Goal: Find specific page/section: Find specific page/section

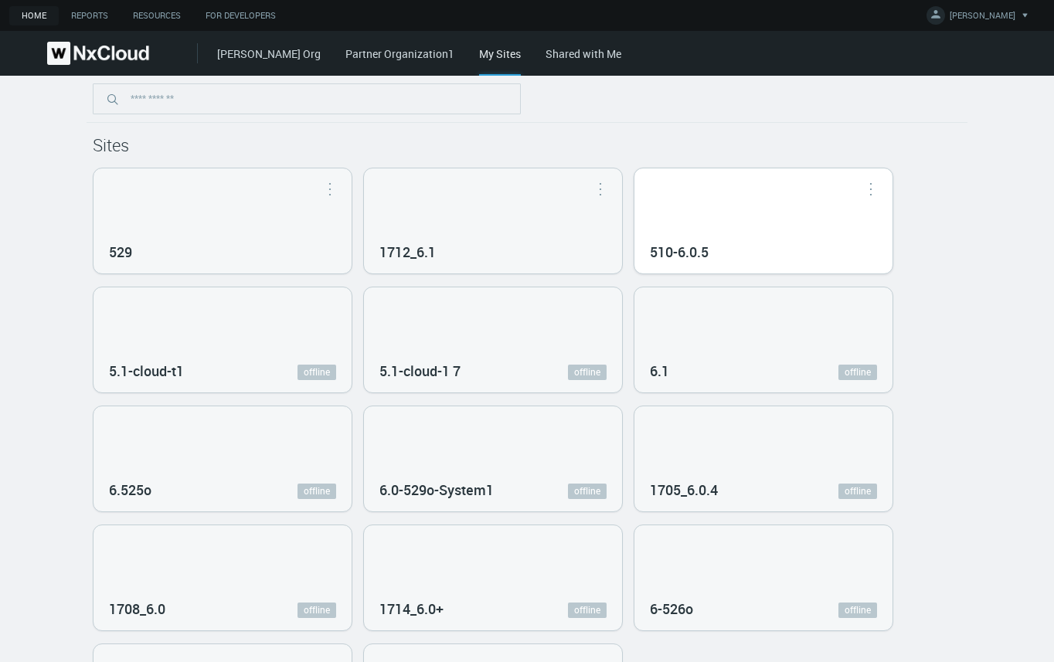
click at [686, 225] on div "510-6.0.5" at bounding box center [763, 220] width 258 height 105
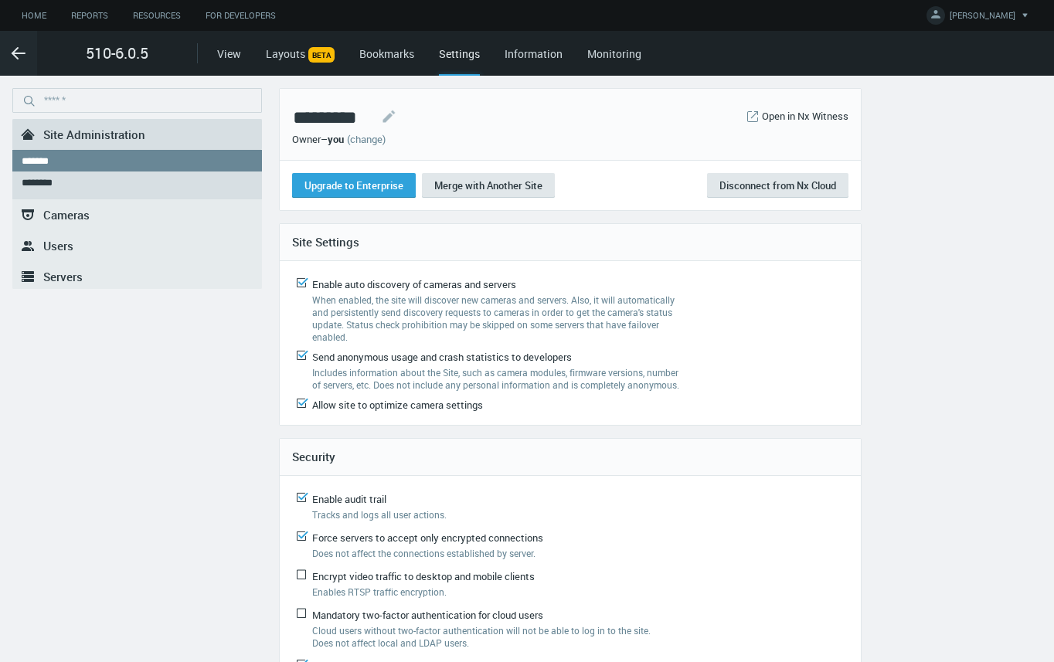
click at [55, 269] on span "Servers" at bounding box center [62, 276] width 39 height 15
click at [55, 269] on div ".st0{fill-rule:evenodd;clip-rule:evenodd;fill:#2B383F;} Site Administration ***…" at bounding box center [527, 369] width 1054 height 586
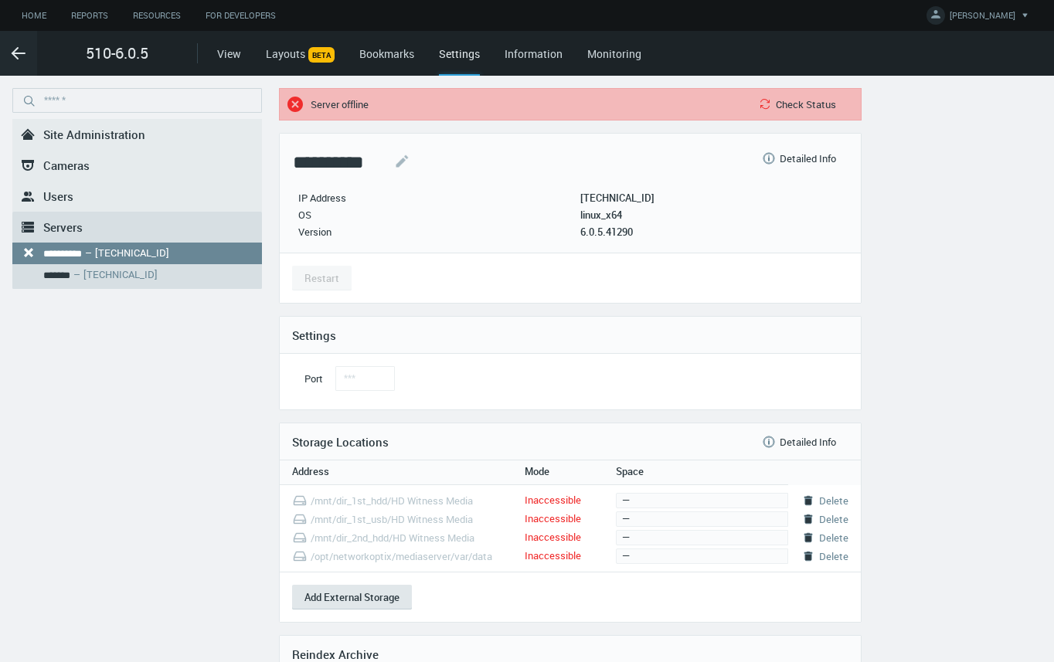
click at [236, 57] on link "View" at bounding box center [229, 53] width 24 height 15
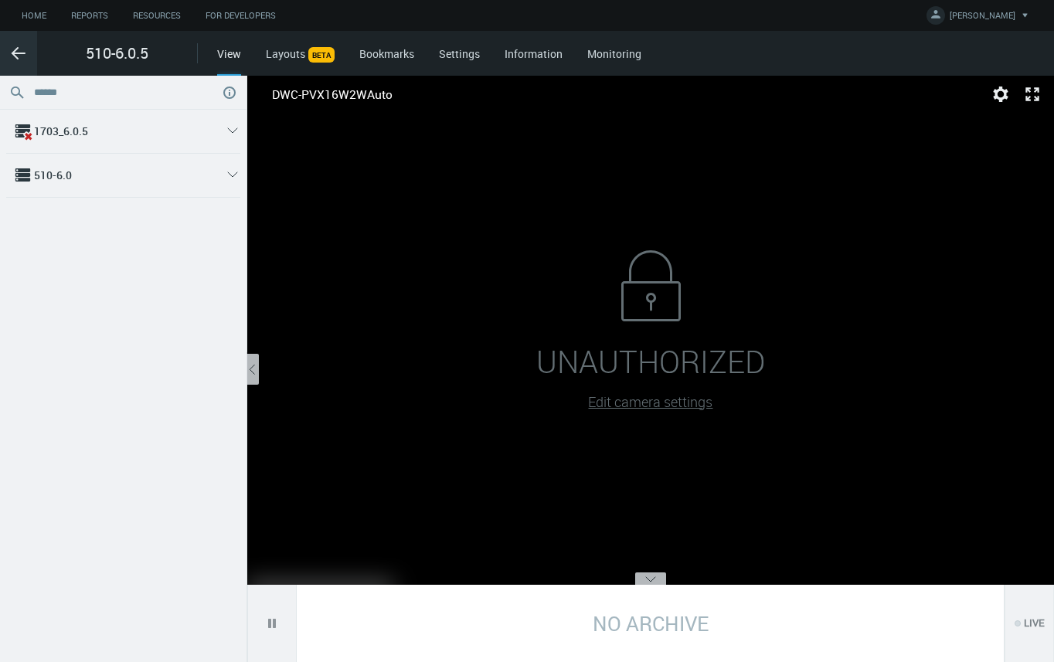
click at [19, 56] on icon ".arrow {fill-rule:evenodd;clip-rule:evenodd;fill:none;stroke:var(--btn-arrow-co…" at bounding box center [18, 53] width 19 height 19
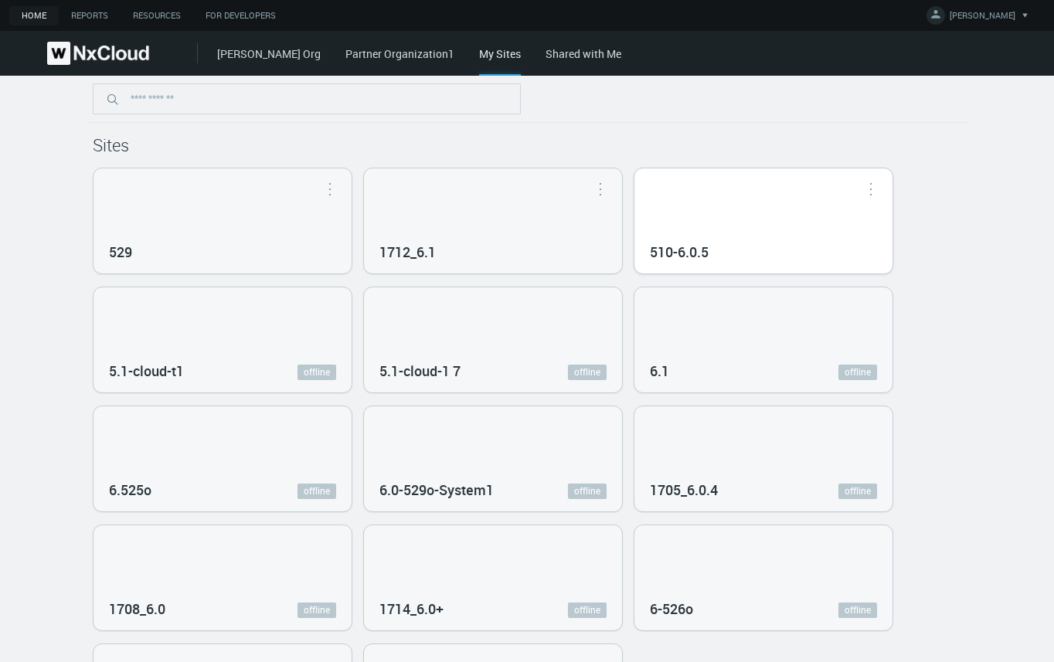
click at [785, 222] on div "510-6.0.5" at bounding box center [763, 220] width 258 height 105
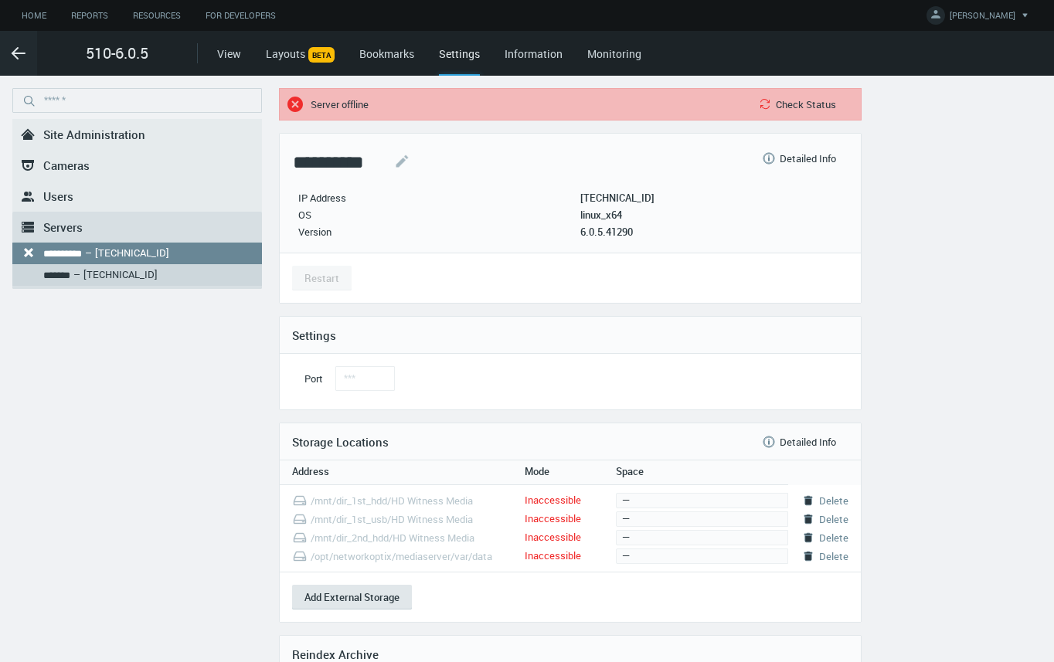
click at [108, 274] on nx-search-highlight "[TECHNICAL_ID]" at bounding box center [120, 274] width 74 height 14
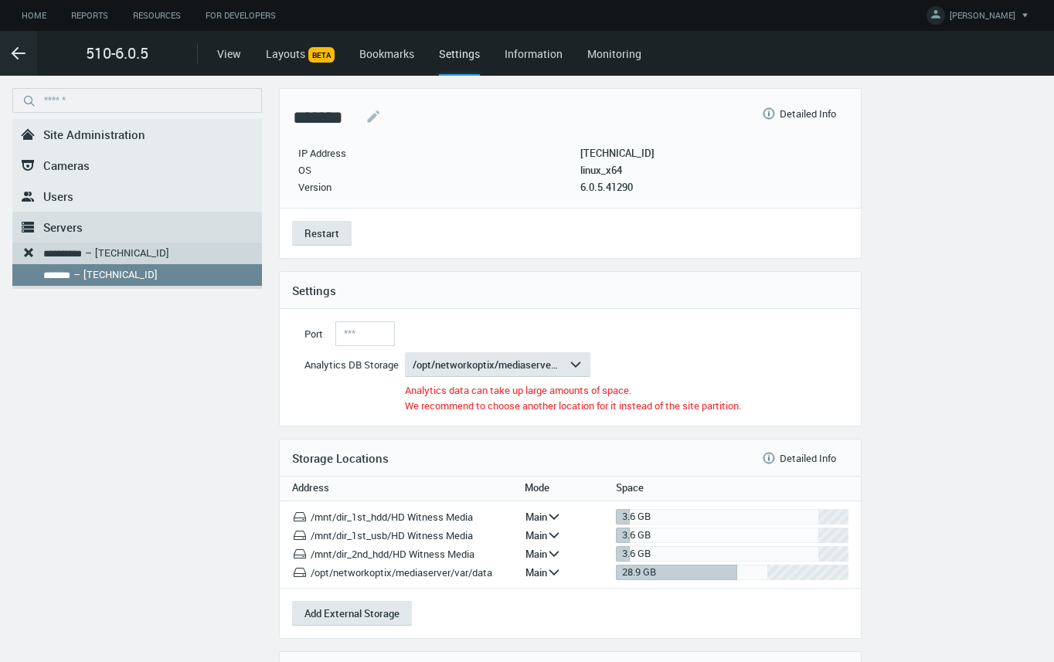
click at [114, 252] on nx-search-highlight "[TECHNICAL_ID]" at bounding box center [132, 253] width 74 height 14
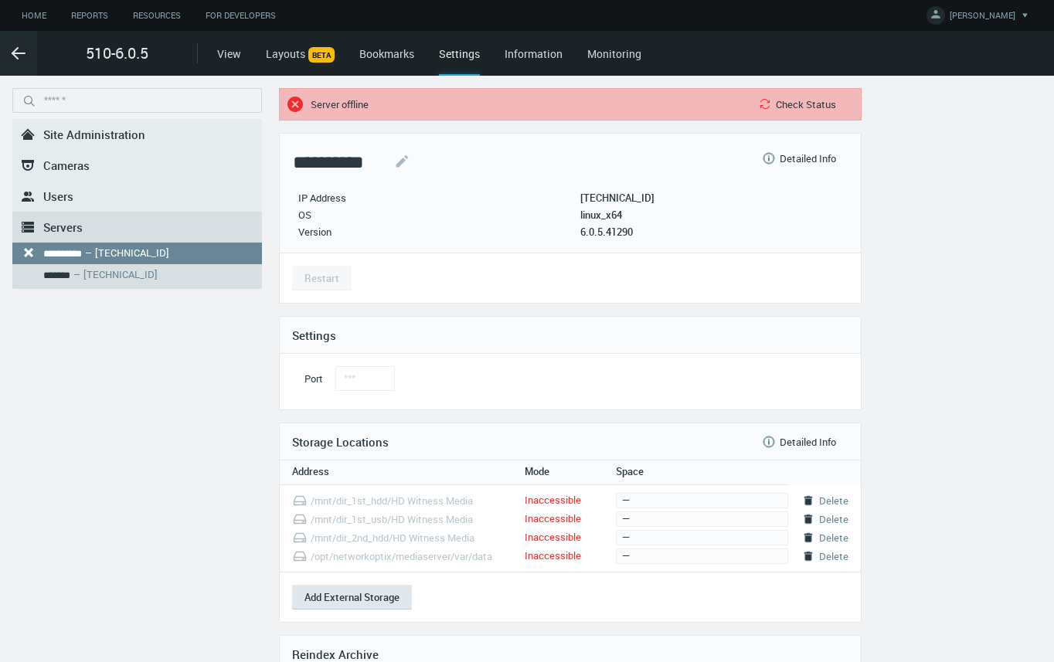
click at [228, 55] on link "View" at bounding box center [229, 53] width 24 height 15
click at [53, 270] on nx-search-highlight "*******" at bounding box center [56, 275] width 27 height 10
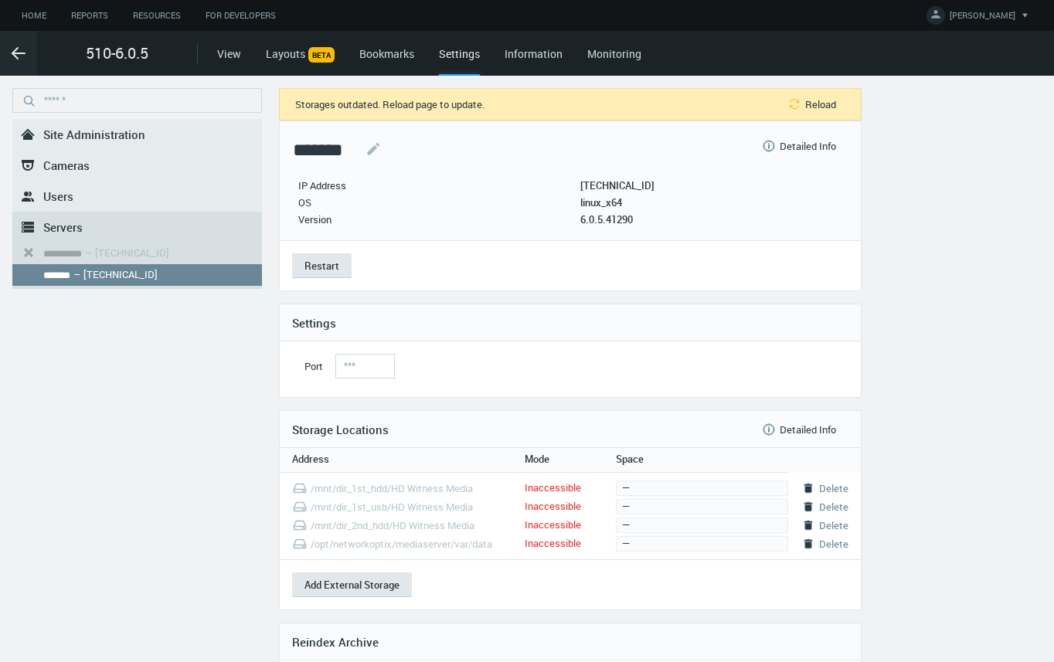
click at [229, 56] on link "View" at bounding box center [229, 53] width 24 height 15
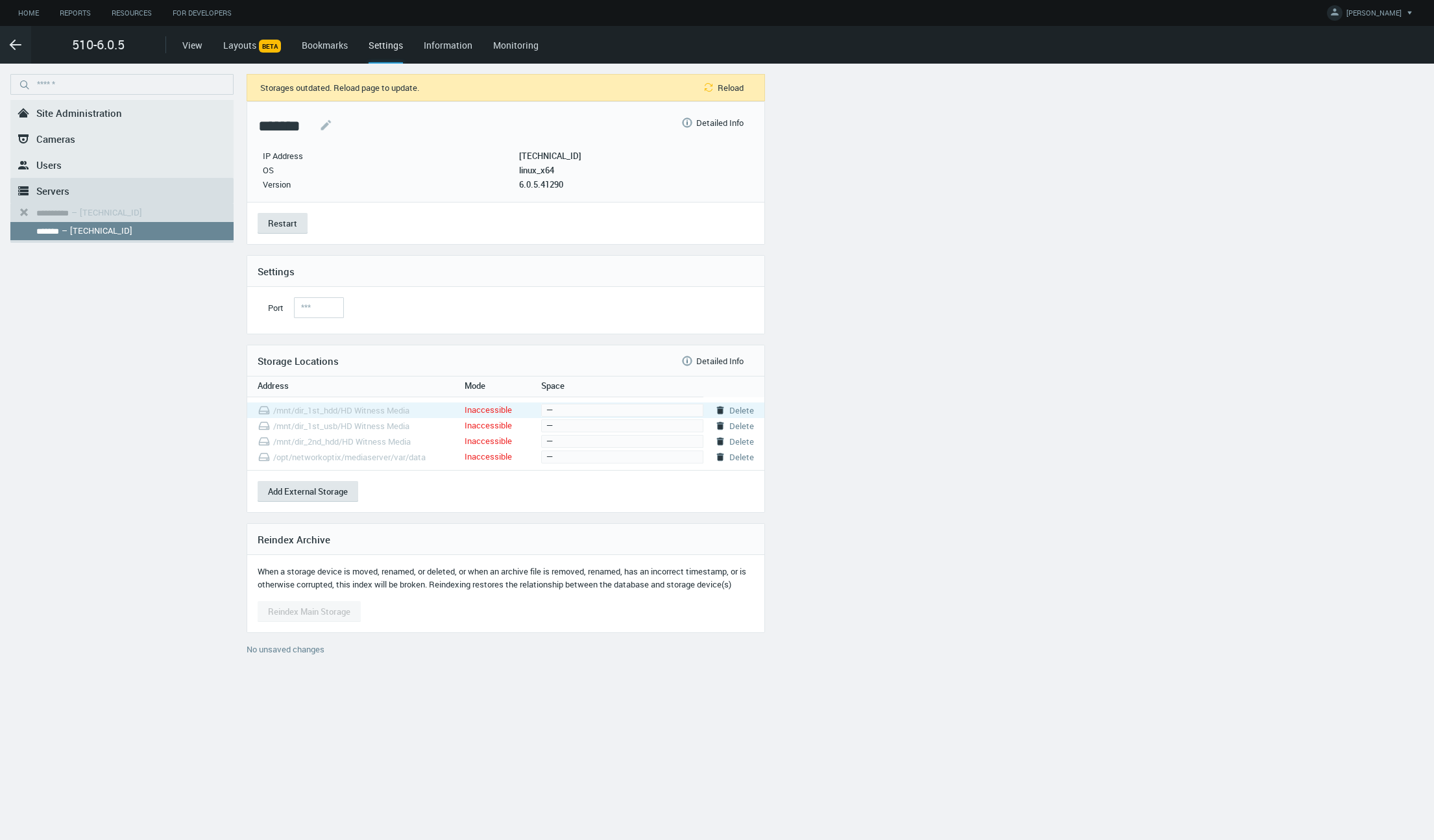
drag, startPoint x: 479, startPoint y: 407, endPoint x: 520, endPoint y: 407, distance: 41.0
click at [520, 407] on td "Inaccessible" at bounding box center [492, 410] width 76 height 16
copy div "Inaccessible"
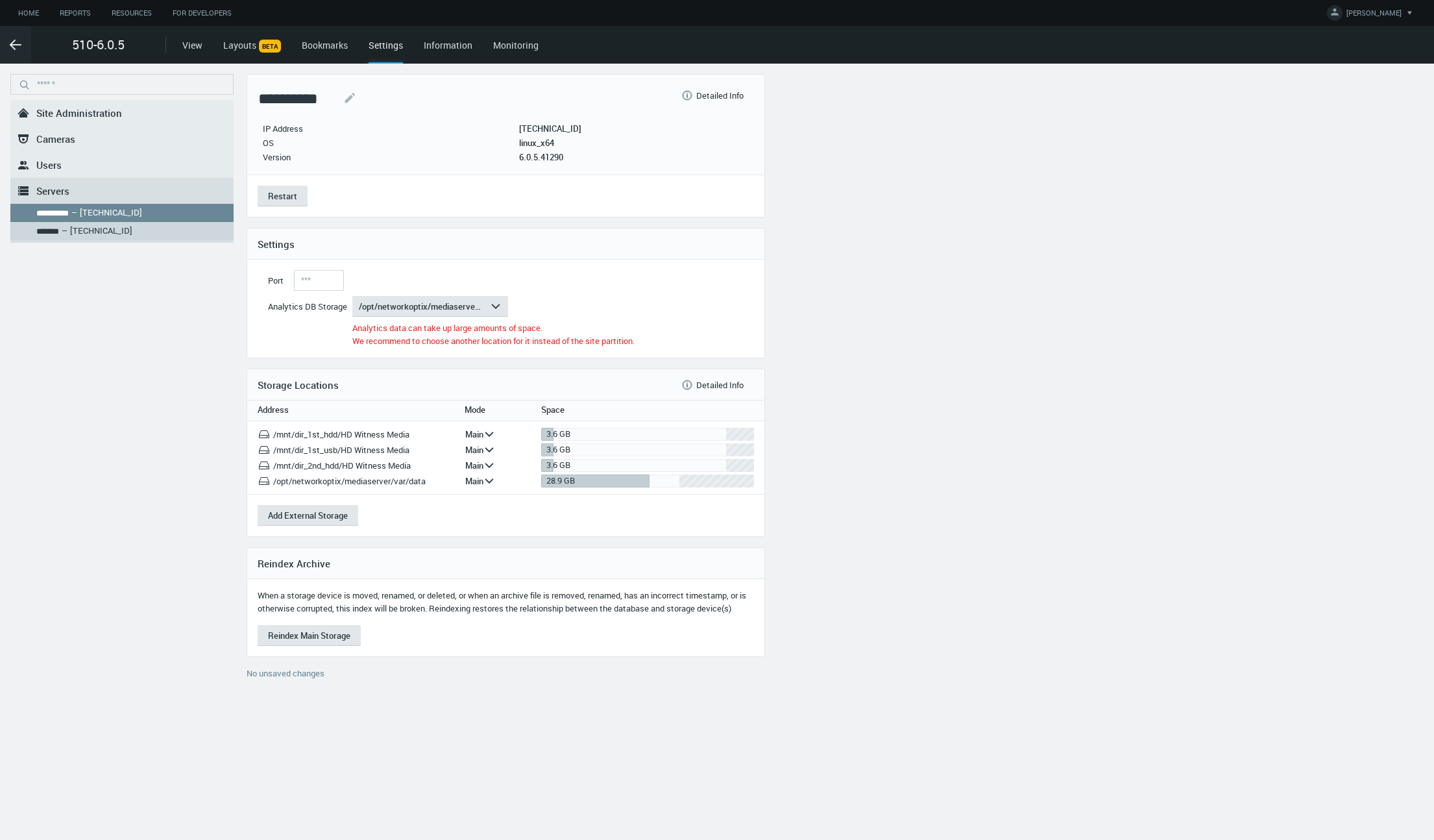
click at [99, 231] on nx-search-highlight "[TECHNICAL_ID]" at bounding box center [101, 230] width 62 height 12
click at [99, 231] on div "**********" at bounding box center [717, 452] width 1434 height 776
drag, startPoint x: 596, startPoint y: 124, endPoint x: 520, endPoint y: 128, distance: 76.1
click at [520, 128] on header "******* Detailed Info IP Address [TECHNICAL_ID] OS linux_x64 Version 6.0.5.41290" at bounding box center [506, 124] width 496 height 79
click at [517, 128] on p "IP Address" at bounding box center [390, 129] width 255 height 10
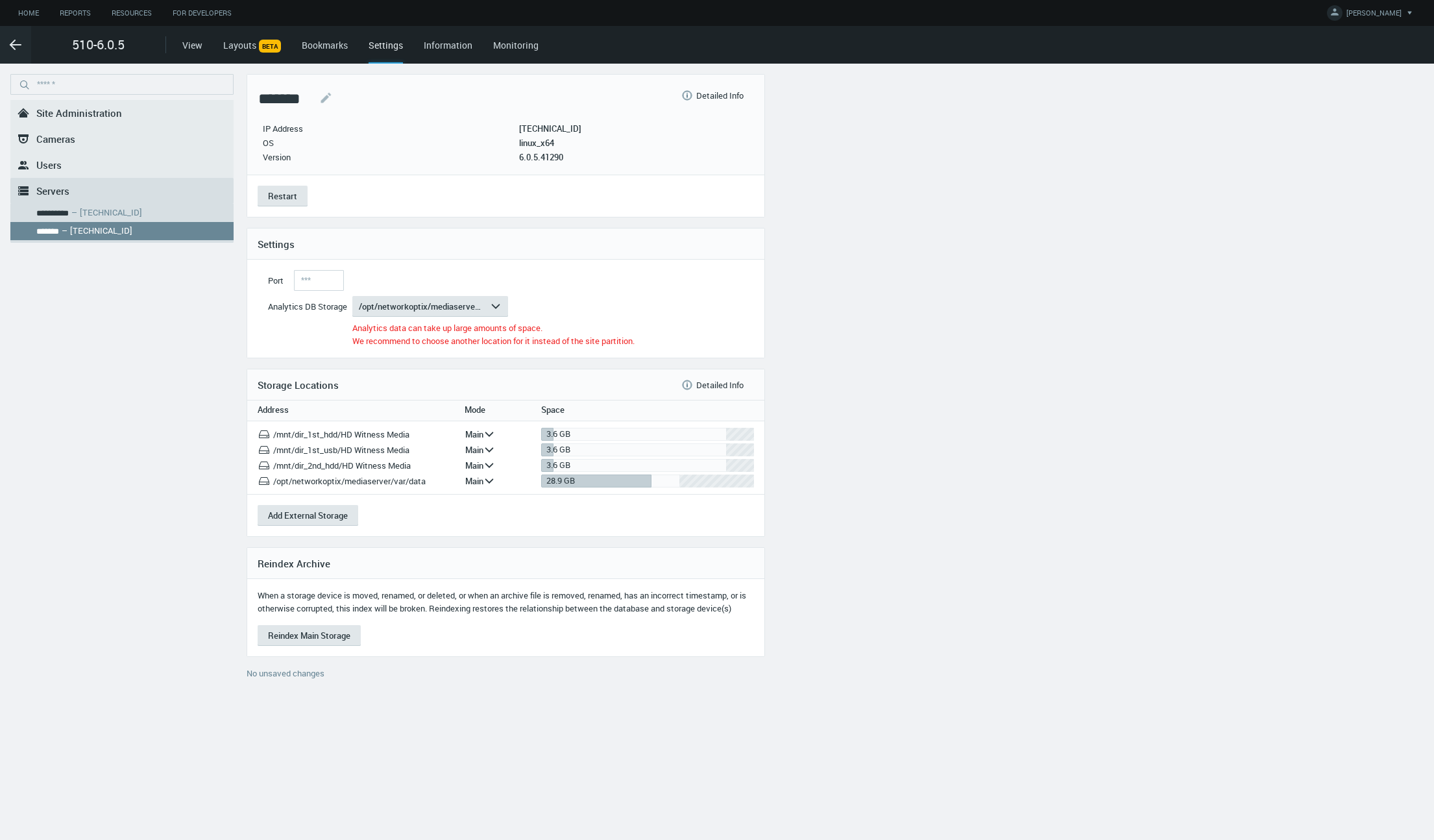
click at [539, 129] on p "[TECHNICAL_ID]" at bounding box center [550, 129] width 62 height 10
click at [544, 130] on p "[TECHNICAL_ID]" at bounding box center [550, 129] width 62 height 10
copy p "[TECHNICAL_ID]"
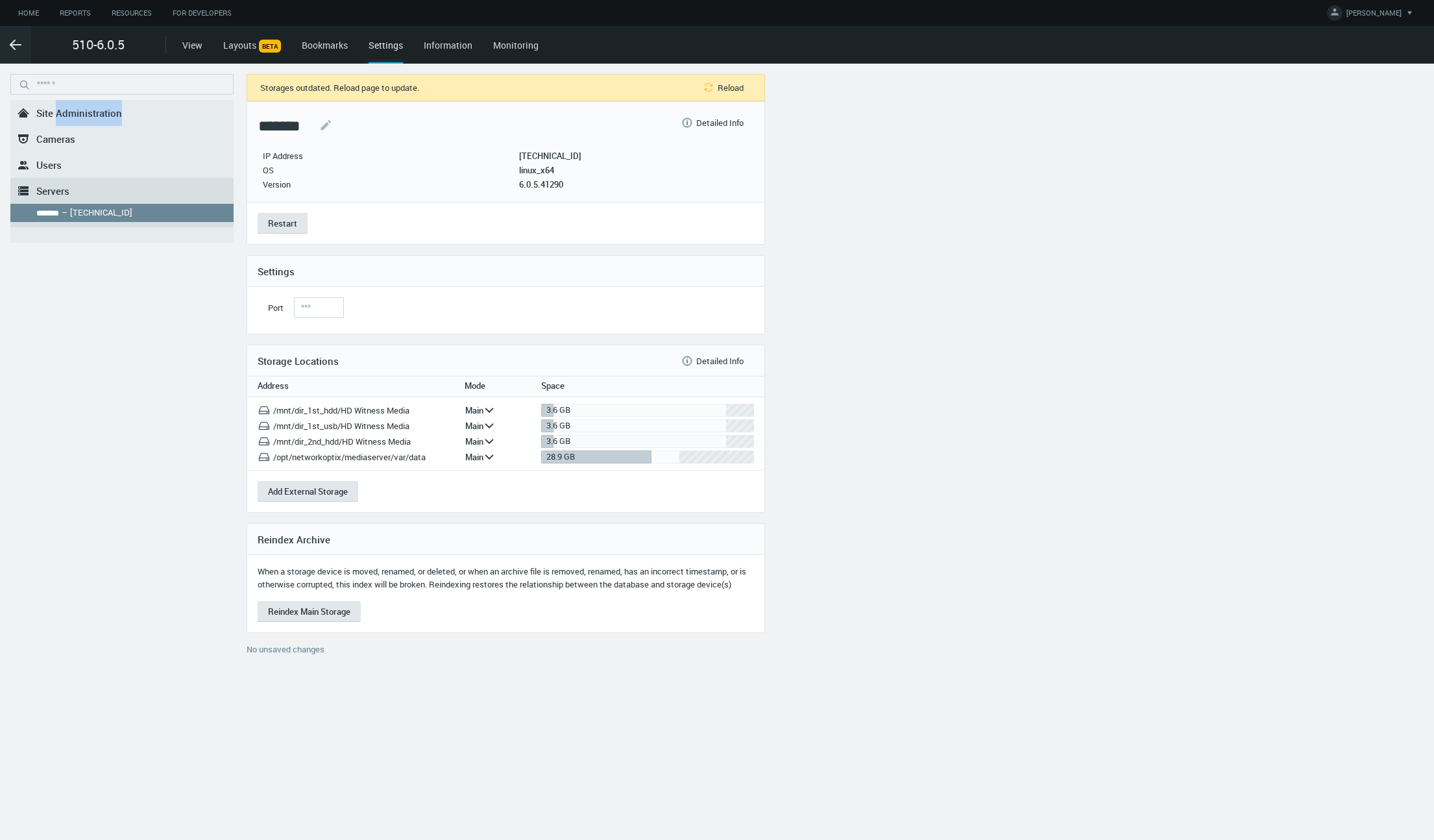
click at [60, 114] on span "Site Administration" at bounding box center [79, 113] width 86 height 13
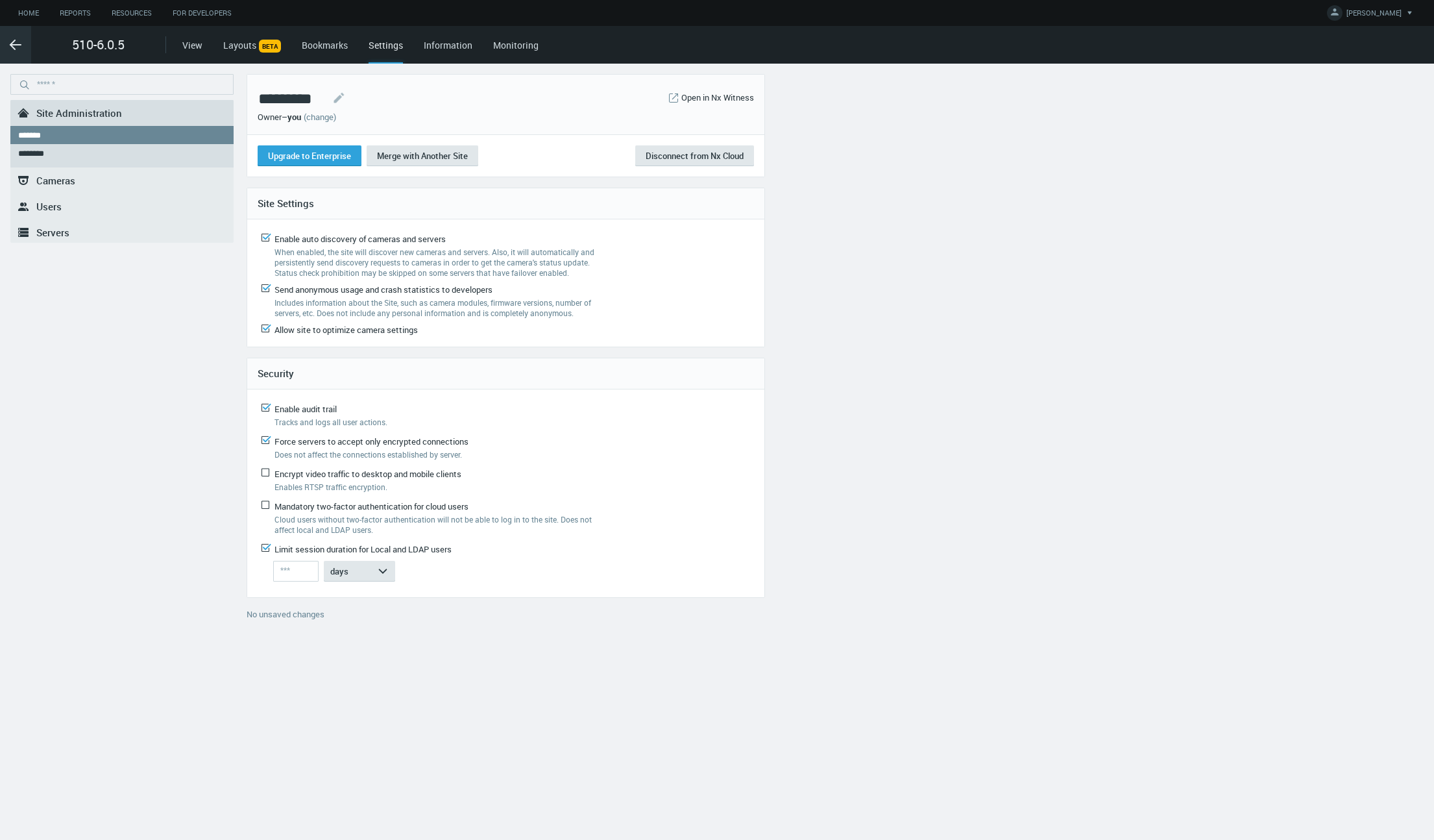
click at [6, 35] on div ".arrow {fill-rule:evenodd;clip-rule:evenodd;fill:none;stroke:var(--btn-arrow-co…" at bounding box center [15, 45] width 31 height 38
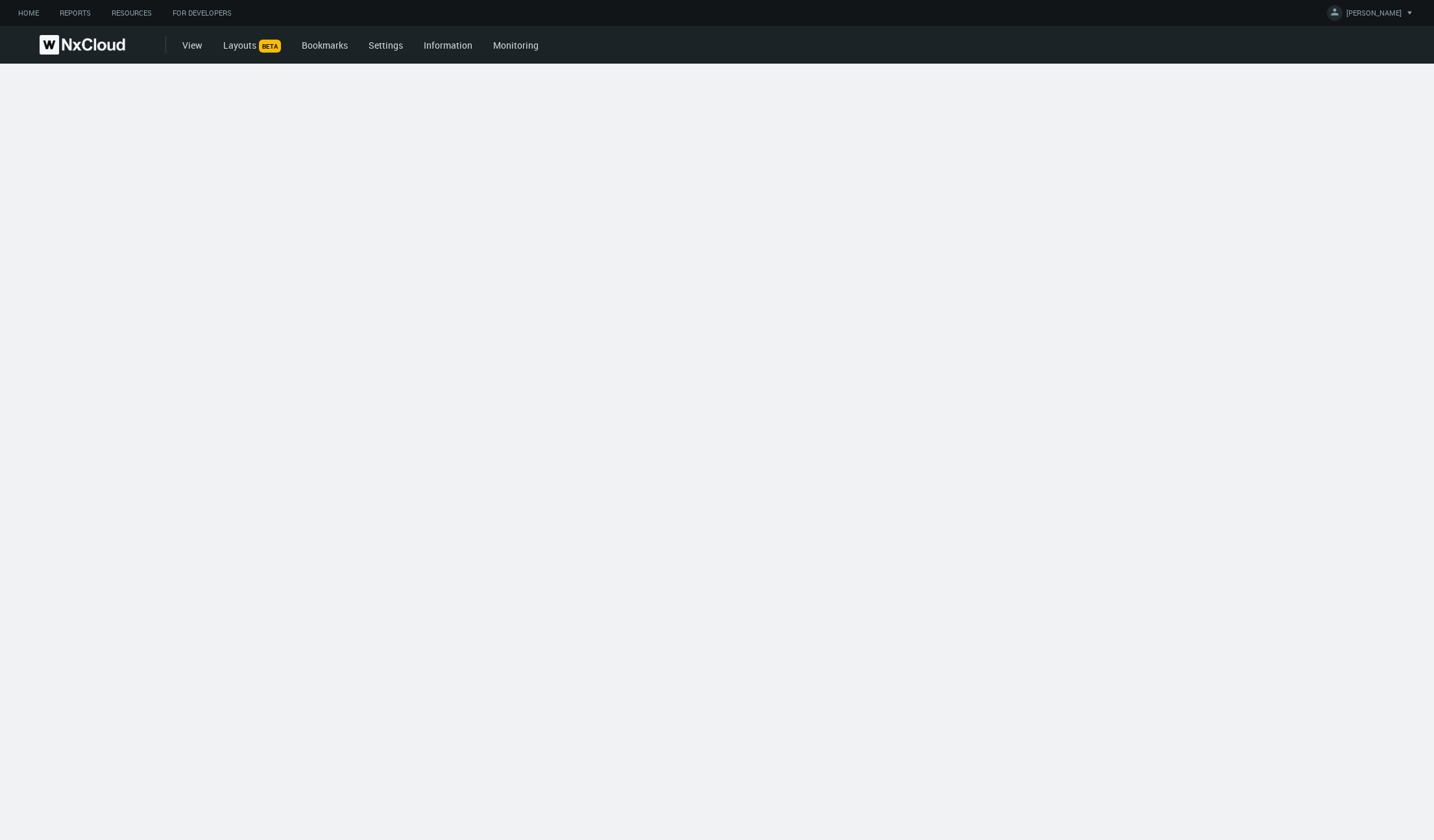
click at [10, 41] on link at bounding box center [82, 45] width 165 height 19
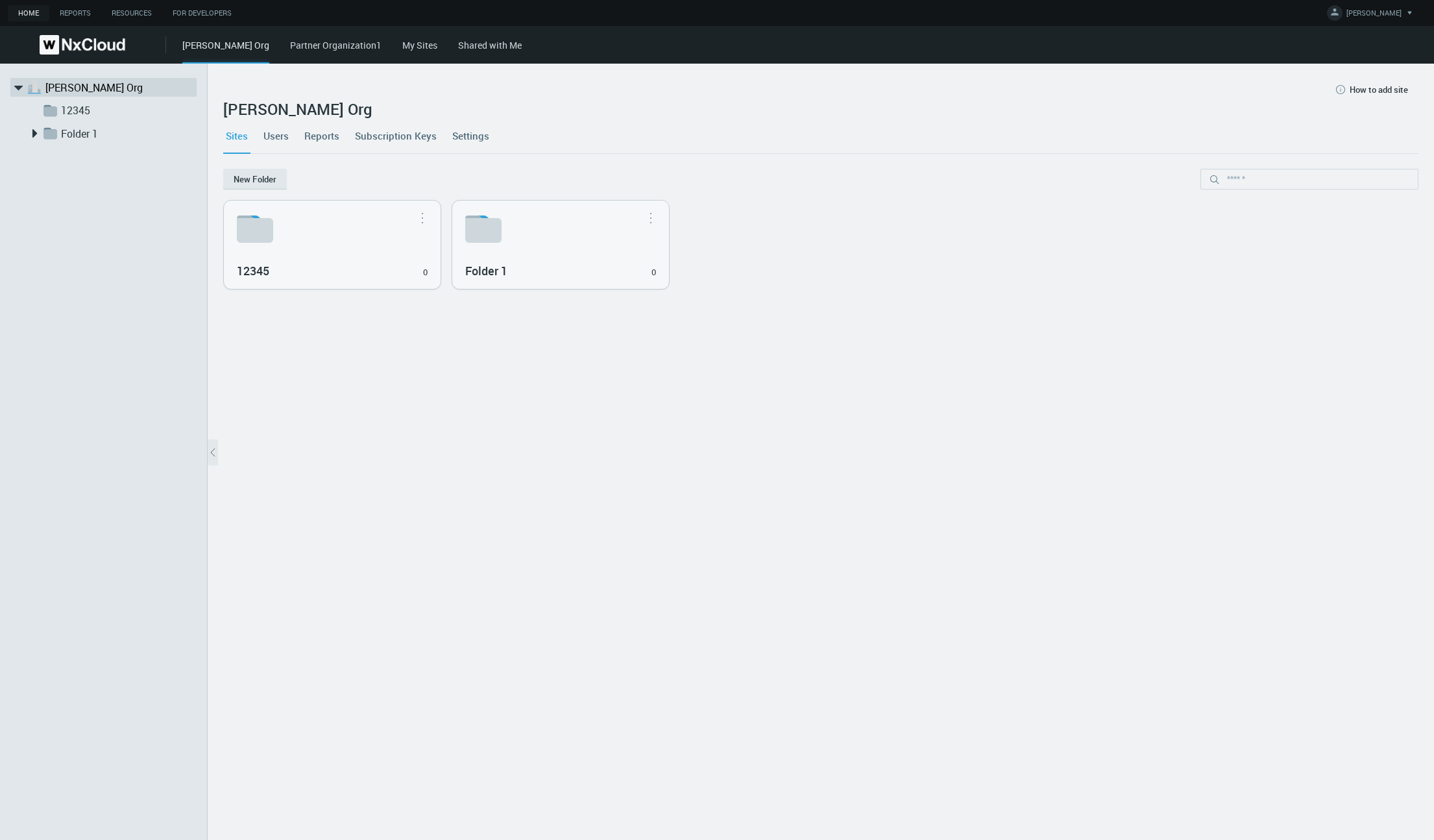
click at [402, 45] on link "My Sites" at bounding box center [420, 45] width 35 height 13
